Goal: Task Accomplishment & Management: Manage account settings

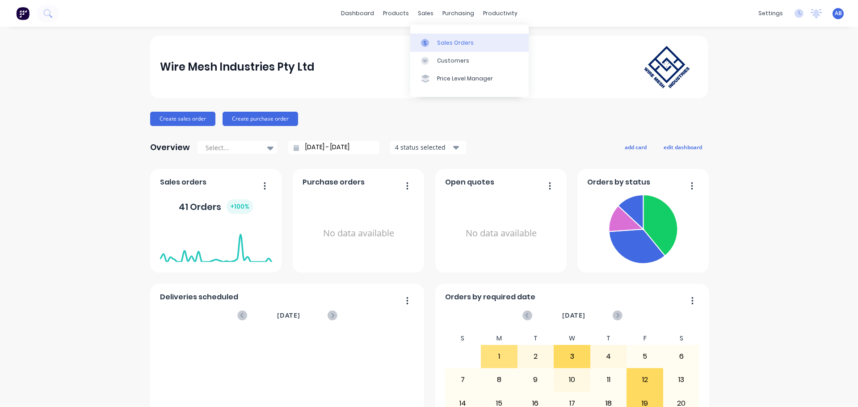
click at [442, 37] on link "Sales Orders" at bounding box center [469, 43] width 118 height 18
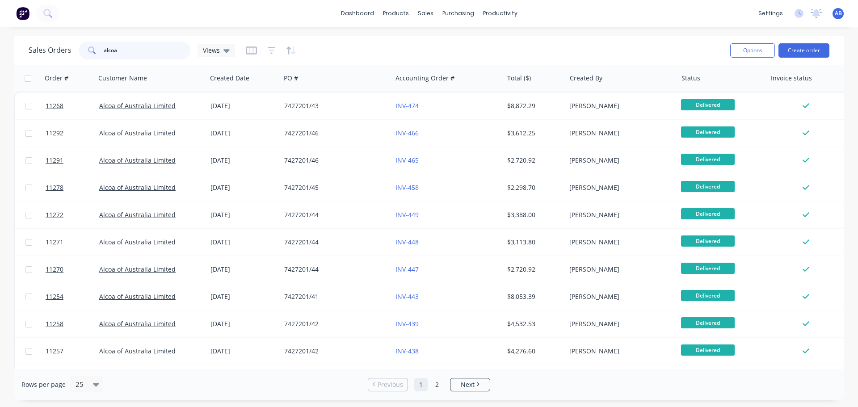
click at [130, 49] on input "alcoa" at bounding box center [147, 51] width 87 height 18
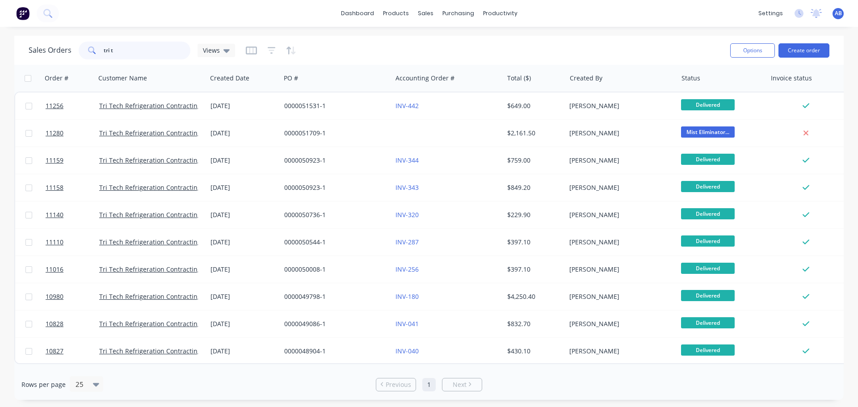
type input "tri t"
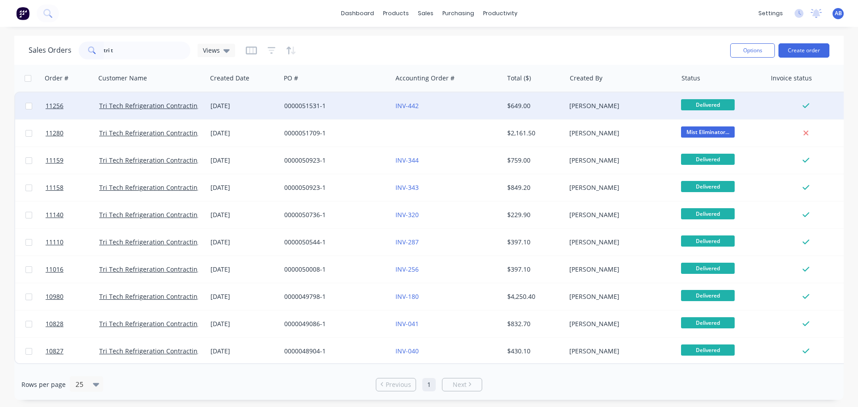
click at [352, 103] on div "0000051531-1" at bounding box center [333, 105] width 99 height 9
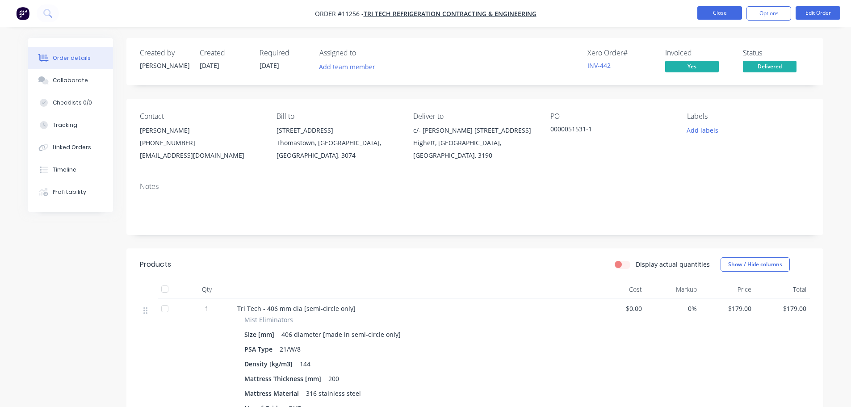
click at [715, 9] on button "Close" at bounding box center [719, 12] width 45 height 13
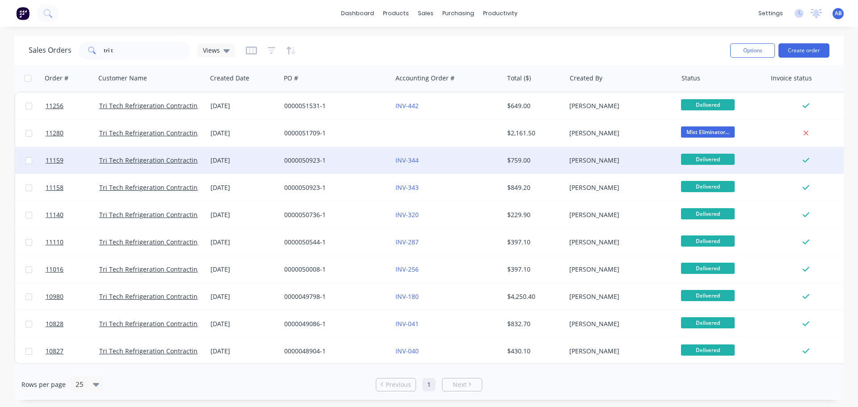
click at [481, 162] on div "INV-344" at bounding box center [444, 160] width 99 height 9
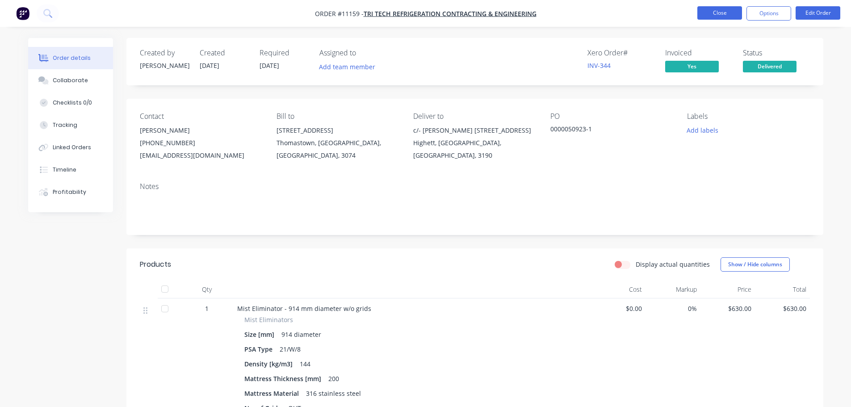
click at [726, 17] on button "Close" at bounding box center [719, 12] width 45 height 13
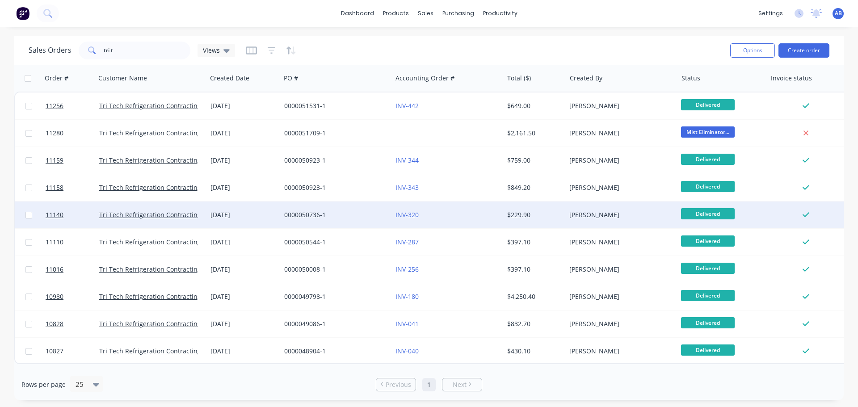
click at [456, 221] on div "INV-320" at bounding box center [447, 214] width 111 height 27
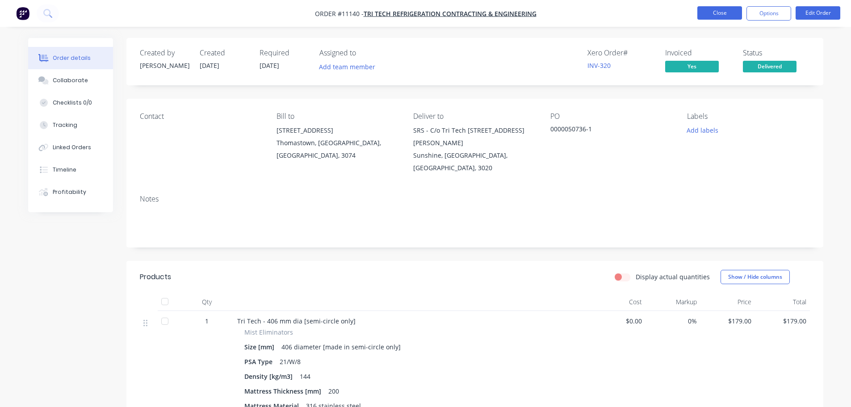
click at [712, 13] on button "Close" at bounding box center [719, 12] width 45 height 13
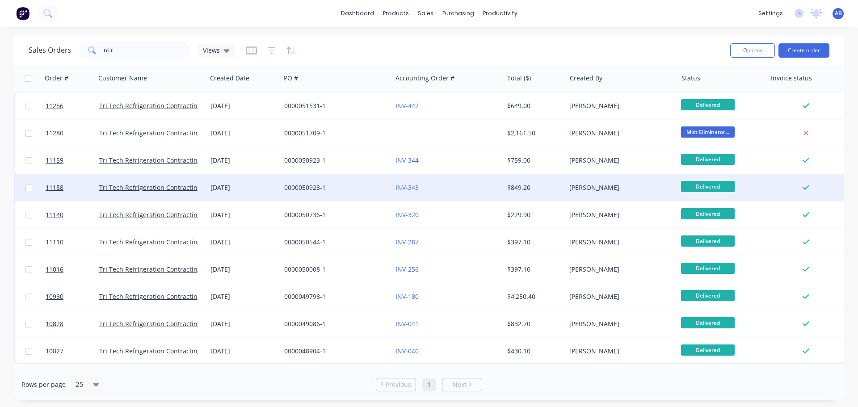
click at [466, 185] on div "INV-343" at bounding box center [444, 187] width 99 height 9
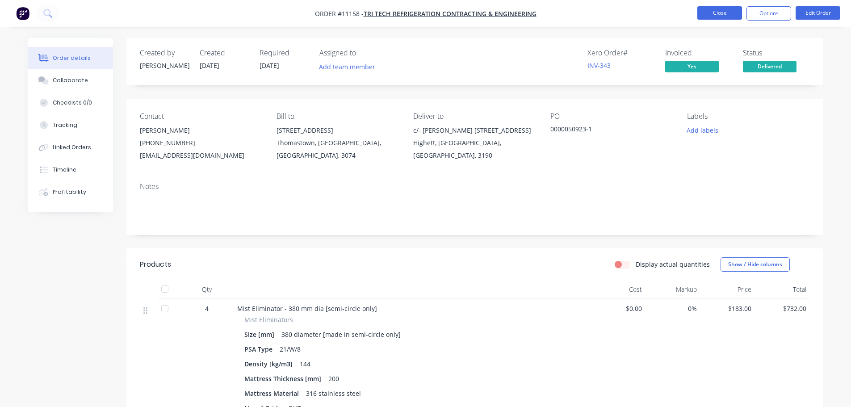
click at [718, 15] on button "Close" at bounding box center [719, 12] width 45 height 13
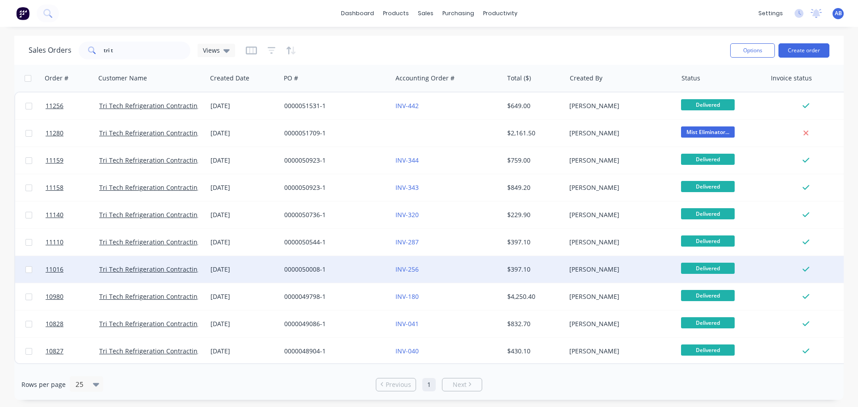
click at [459, 276] on div "INV-256" at bounding box center [447, 269] width 111 height 27
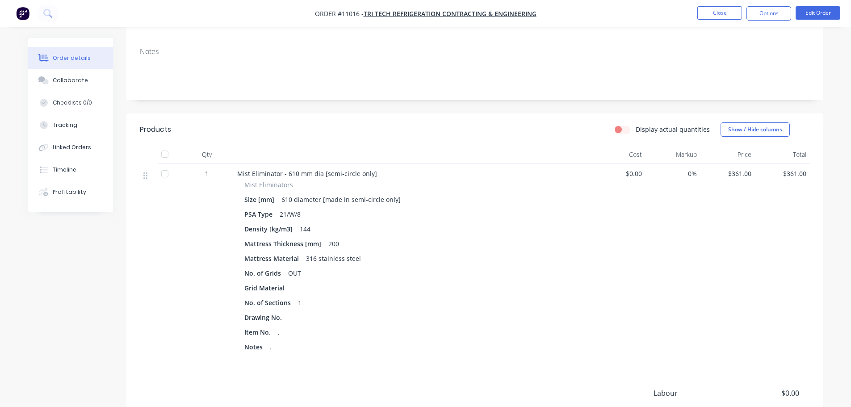
scroll to position [134, 0]
click at [773, 15] on button "Options" at bounding box center [768, 13] width 45 height 14
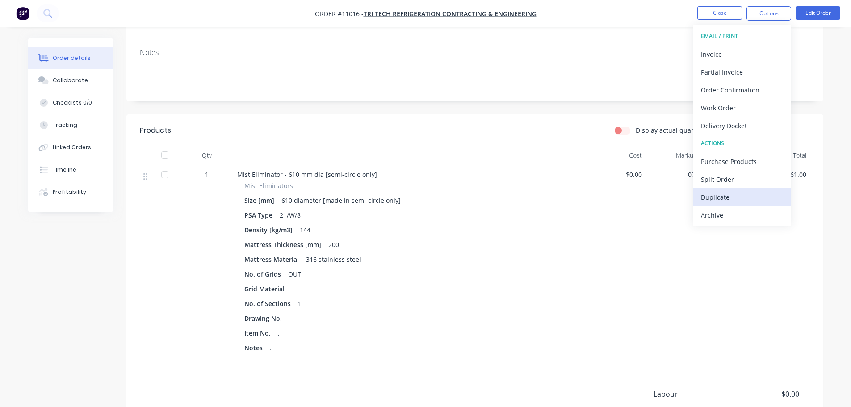
click at [717, 195] on div "Duplicate" at bounding box center [742, 197] width 82 height 13
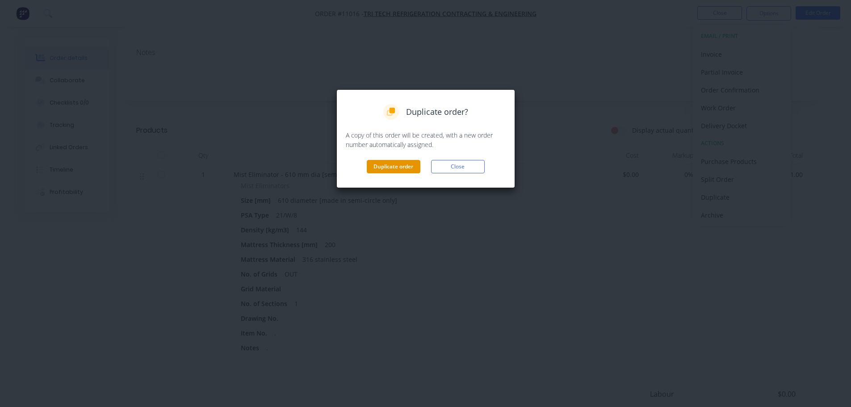
click at [384, 167] on button "Duplicate order" at bounding box center [394, 166] width 54 height 13
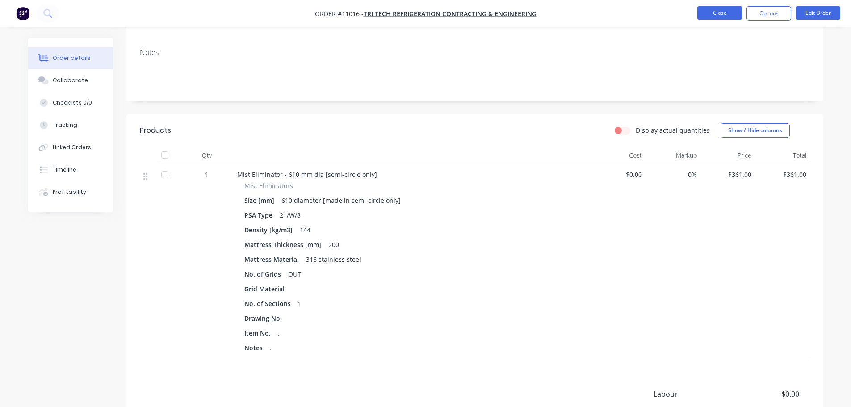
click at [718, 14] on button "Close" at bounding box center [719, 12] width 45 height 13
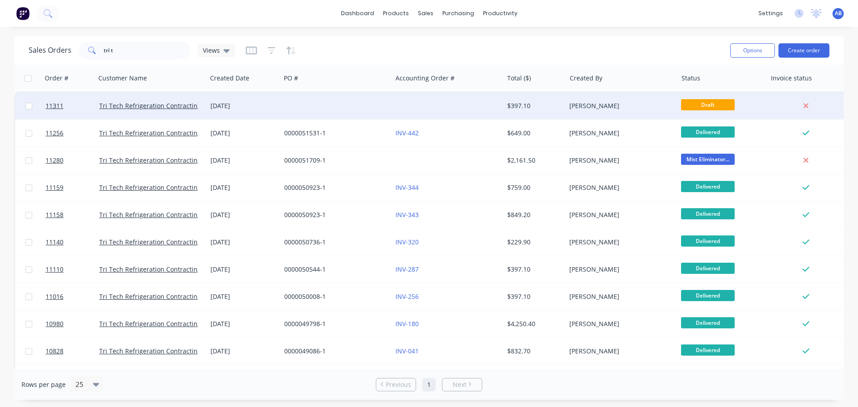
click at [411, 102] on div at bounding box center [447, 105] width 111 height 27
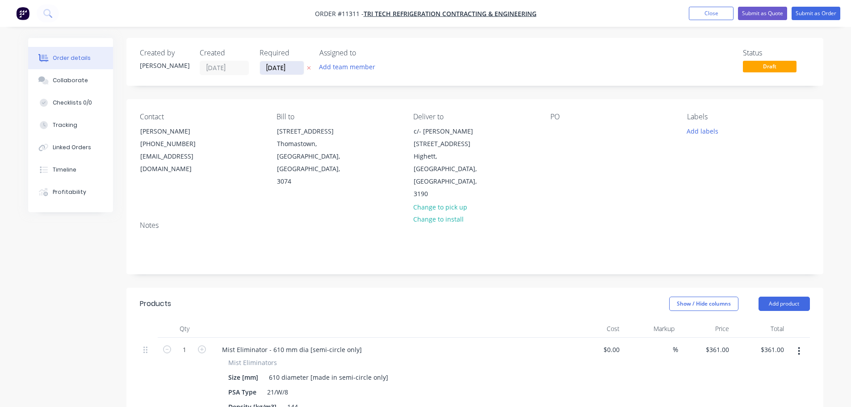
click at [299, 68] on input "[DATE]" at bounding box center [282, 67] width 44 height 13
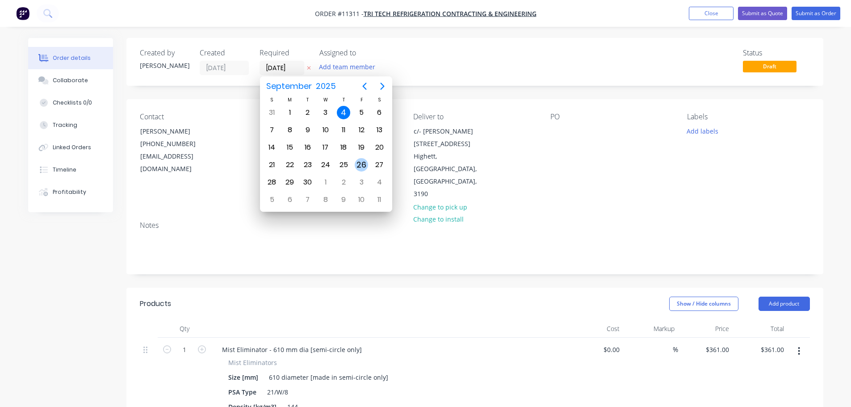
click at [359, 164] on div "26" at bounding box center [361, 164] width 13 height 13
type input "[DATE]"
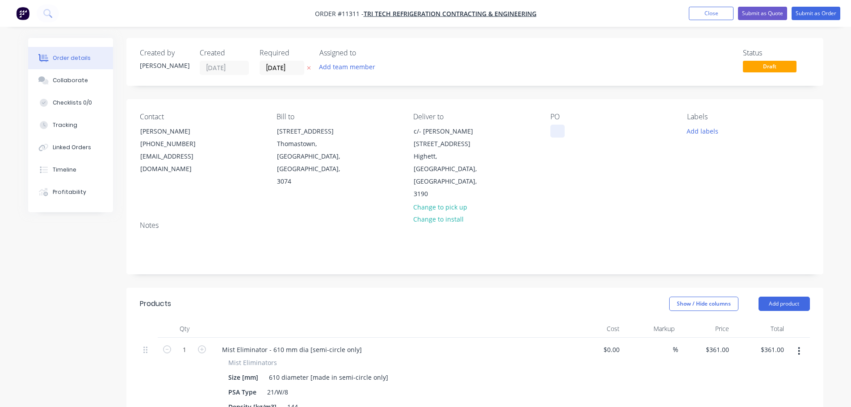
click at [558, 131] on div at bounding box center [557, 131] width 14 height 13
click at [286, 68] on input "[DATE]" at bounding box center [282, 67] width 44 height 13
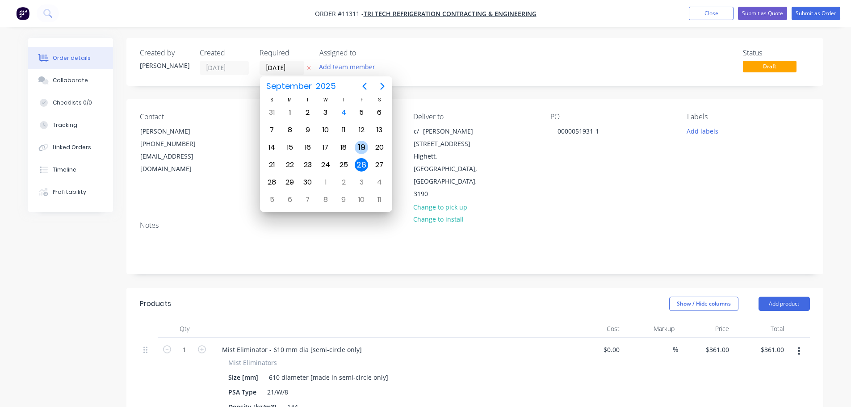
click at [362, 146] on div "19" at bounding box center [361, 147] width 13 height 13
type input "[DATE]"
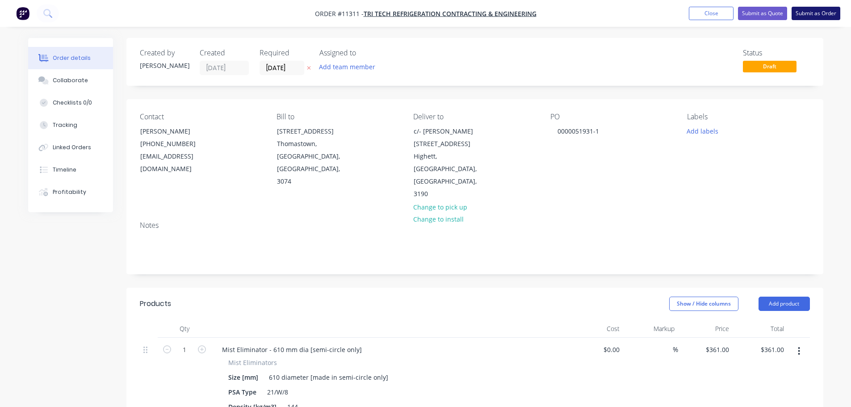
click at [822, 10] on button "Submit as Order" at bounding box center [816, 13] width 49 height 13
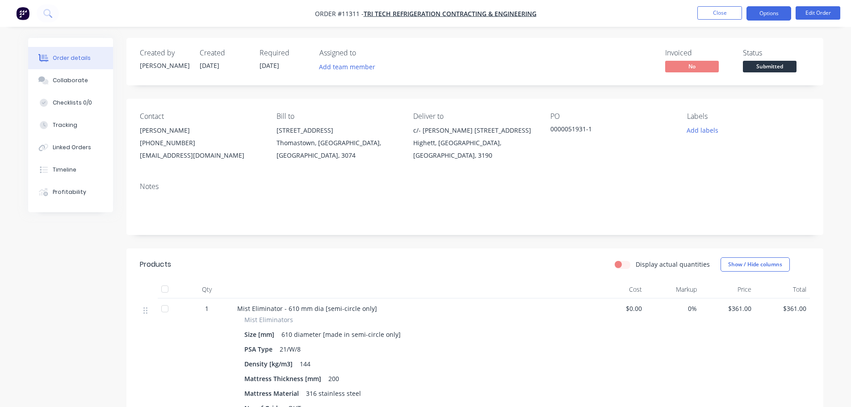
click at [777, 13] on button "Options" at bounding box center [768, 13] width 45 height 14
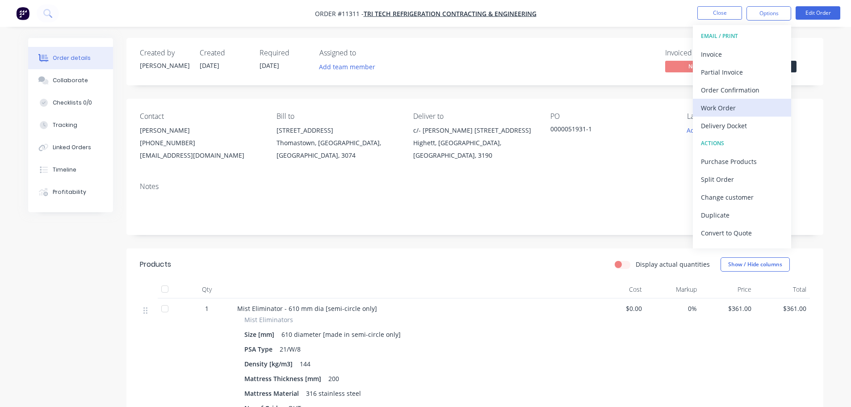
click at [729, 107] on div "Work Order" at bounding box center [742, 107] width 82 height 13
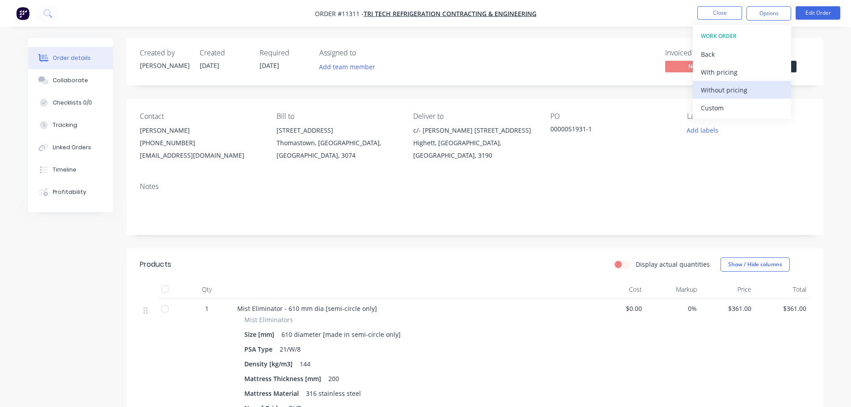
click at [718, 90] on div "Without pricing" at bounding box center [742, 90] width 82 height 13
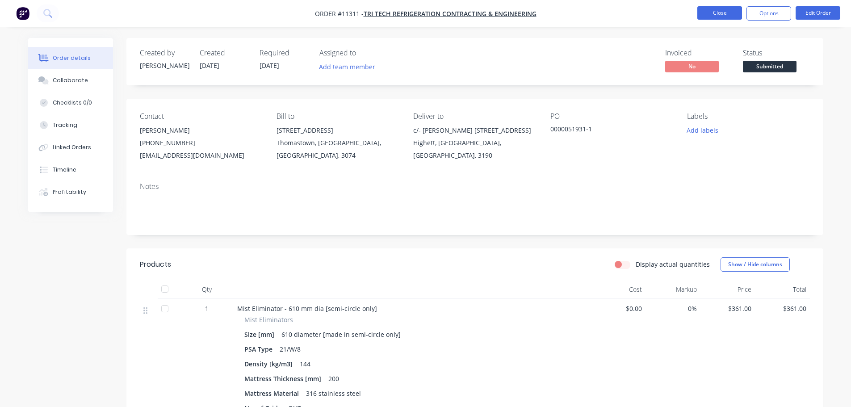
click at [711, 13] on button "Close" at bounding box center [719, 12] width 45 height 13
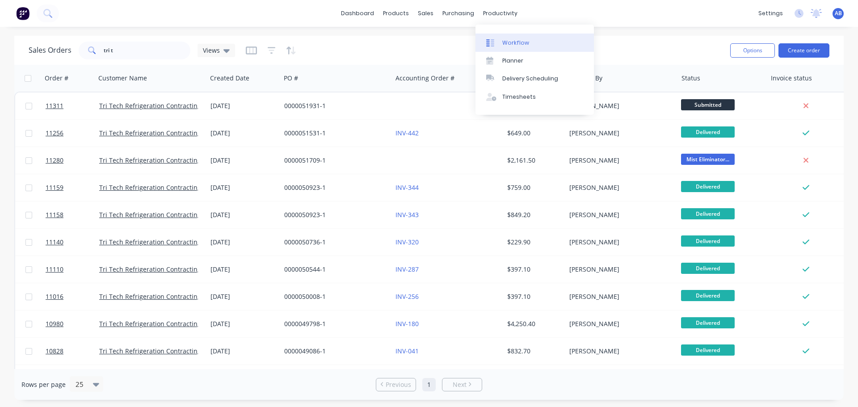
click at [512, 41] on div "Workflow" at bounding box center [515, 43] width 27 height 8
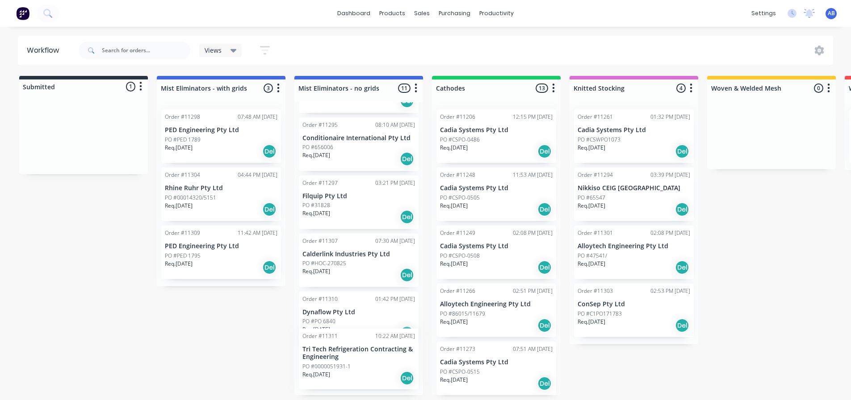
scroll to position [418, 0]
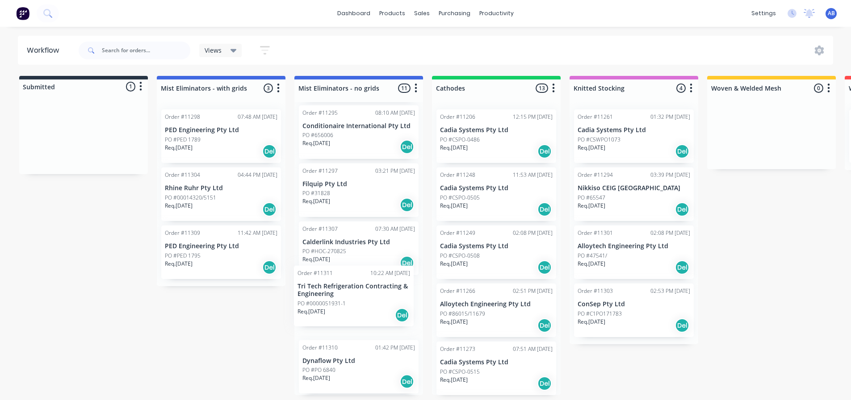
drag, startPoint x: 58, startPoint y: 137, endPoint x: 331, endPoint y: 296, distance: 316.5
click at [331, 296] on div "Submitted 1 Status colour #273444 hex #273444 Save Cancel Summaries Total order…" at bounding box center [608, 235] width 1231 height 319
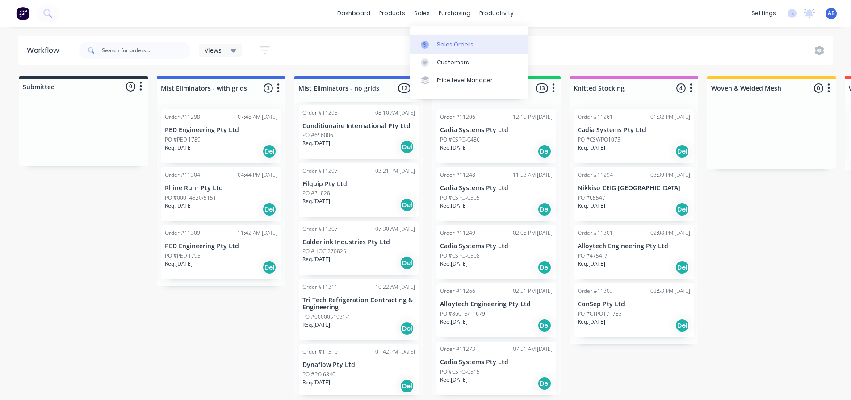
click at [442, 42] on div "Sales Orders" at bounding box center [455, 45] width 37 height 8
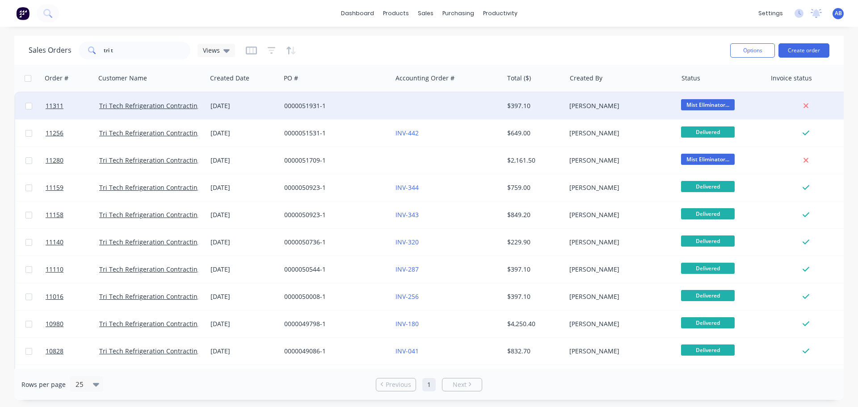
click at [353, 104] on div "0000051931-1" at bounding box center [333, 105] width 99 height 9
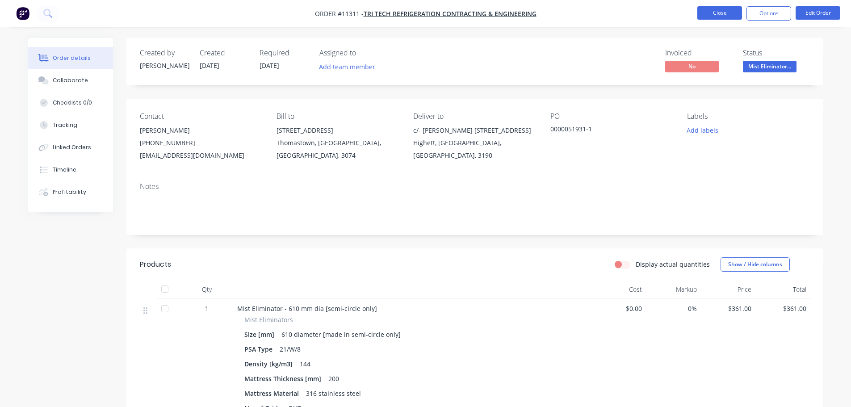
click at [720, 19] on button "Close" at bounding box center [719, 12] width 45 height 13
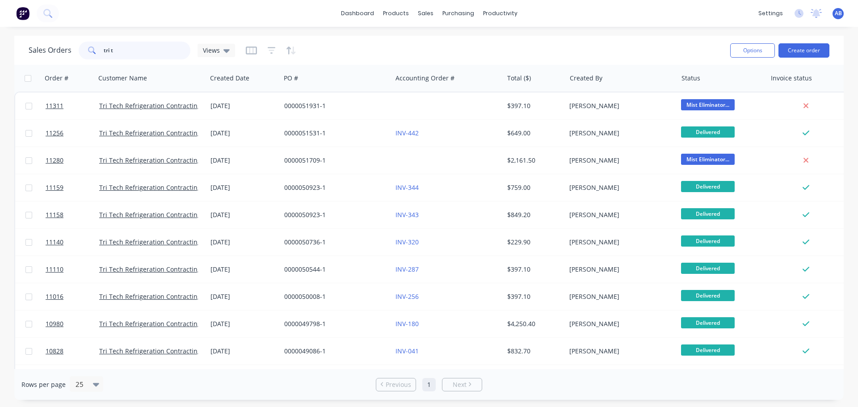
click at [134, 52] on input "tri t" at bounding box center [147, 51] width 87 height 18
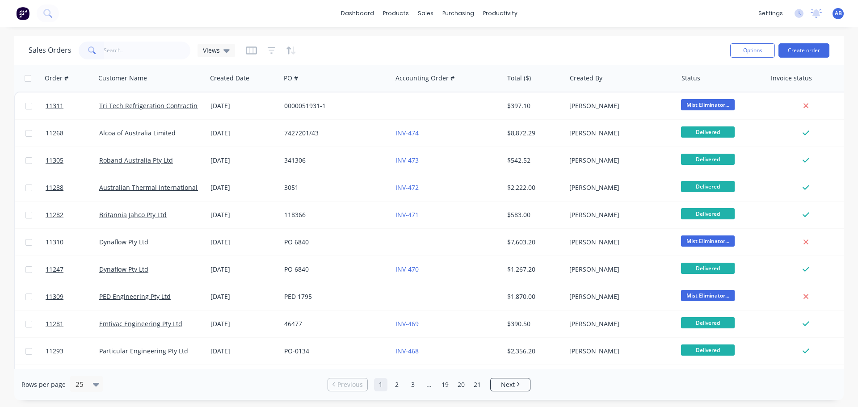
click at [21, 18] on img at bounding box center [22, 13] width 13 height 13
